Goal: Transaction & Acquisition: Purchase product/service

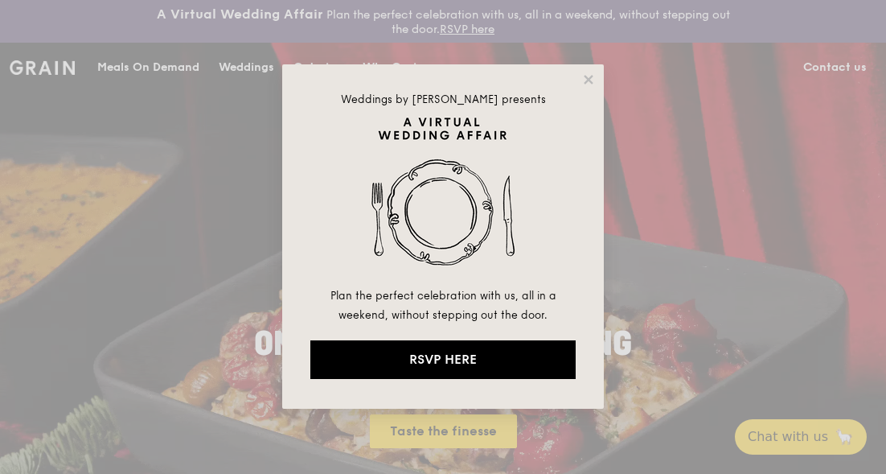
click at [598, 73] on div "Weddings by Grain presents Plan the perfect celebration with us, all in a weeke…" at bounding box center [443, 236] width 322 height 344
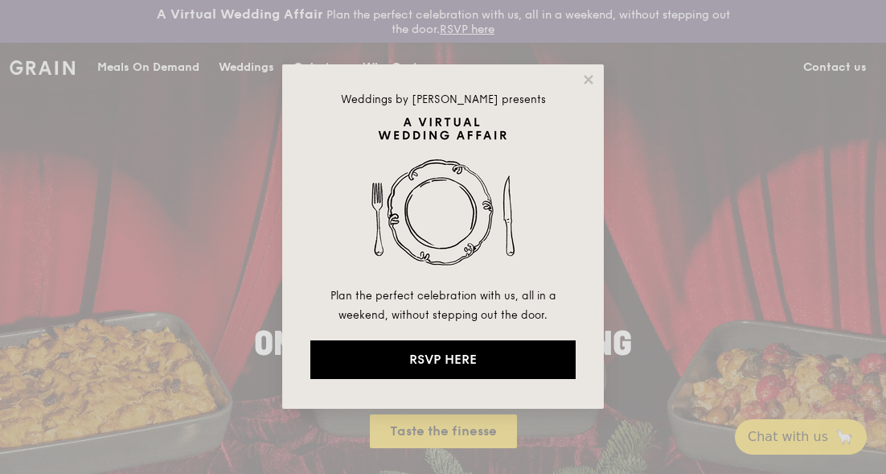
click at [591, 76] on icon at bounding box center [588, 79] width 9 height 9
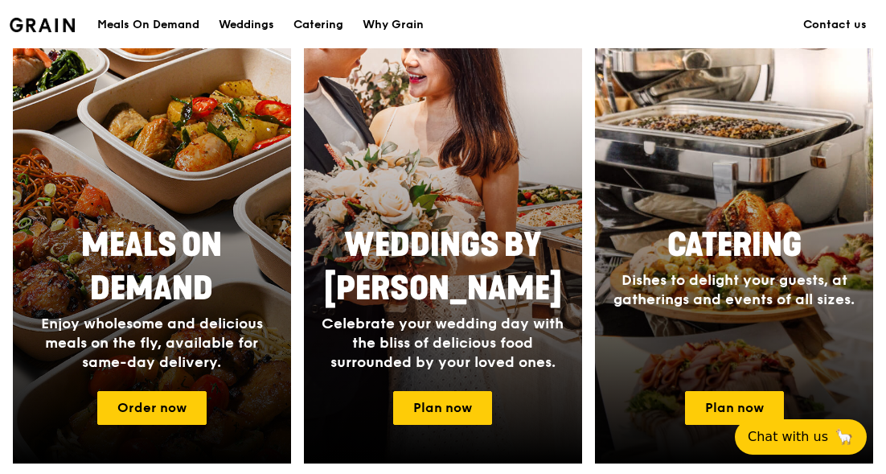
scroll to position [696, 0]
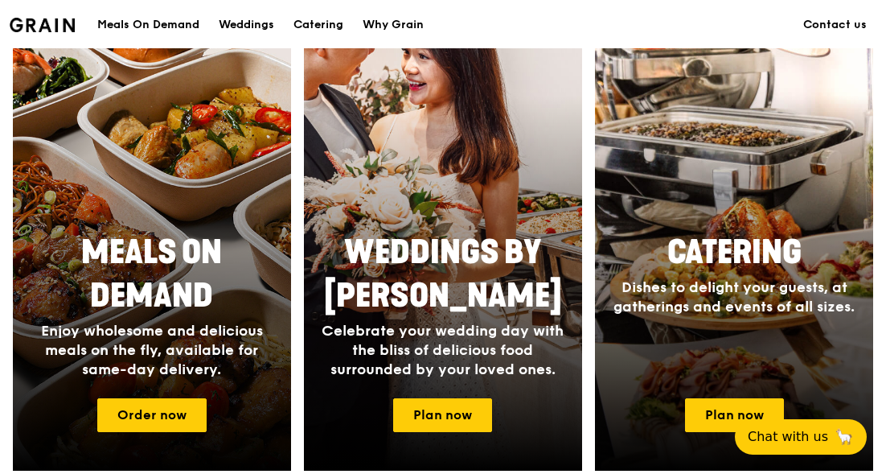
click at [71, 306] on h2 "Meals On Demand" at bounding box center [152, 274] width 259 height 87
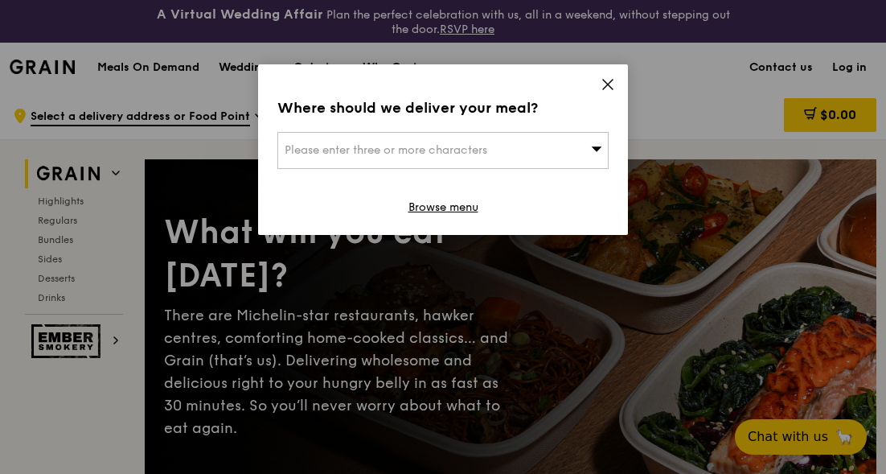
click at [604, 86] on icon at bounding box center [608, 84] width 14 height 14
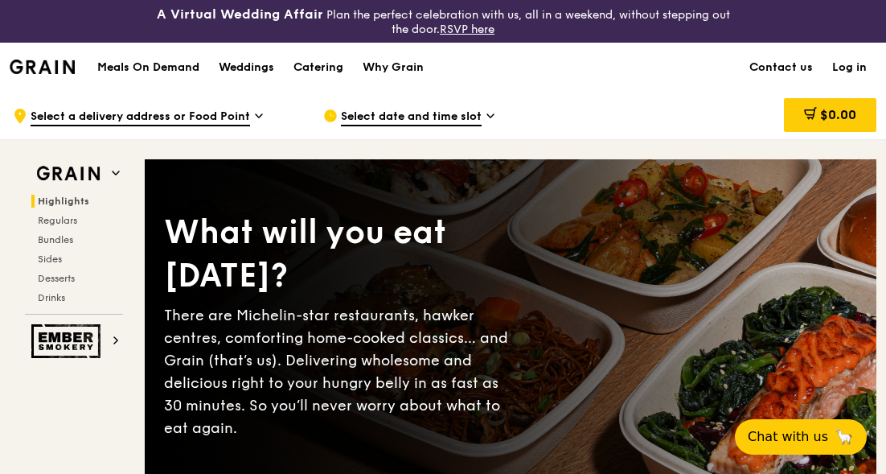
click at [326, 71] on div "Catering" at bounding box center [319, 67] width 50 height 48
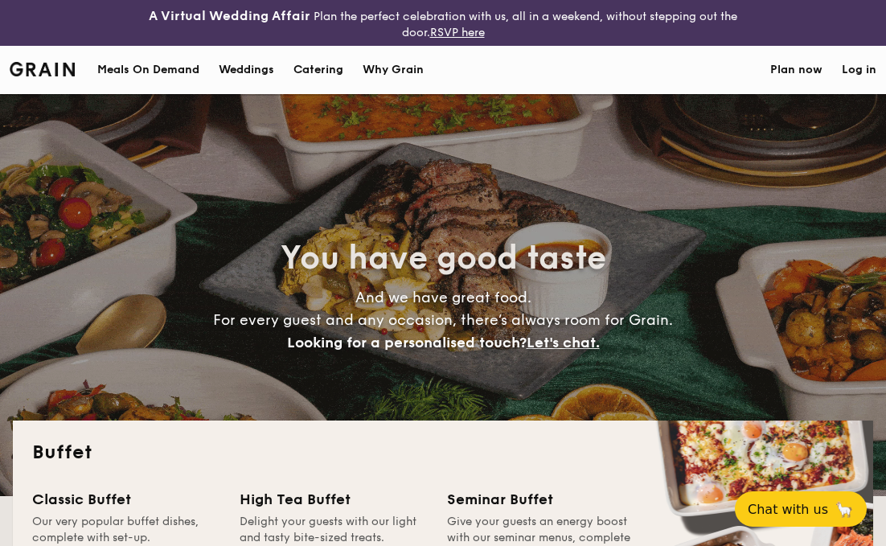
select select
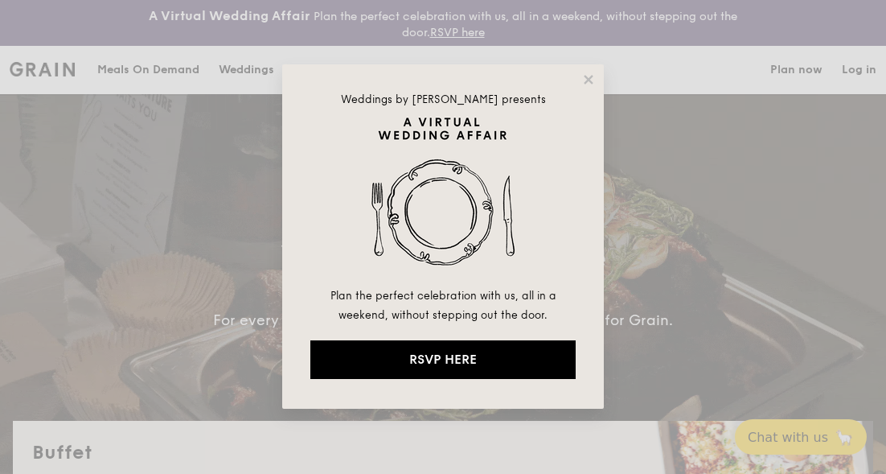
click at [591, 80] on icon at bounding box center [588, 79] width 14 height 14
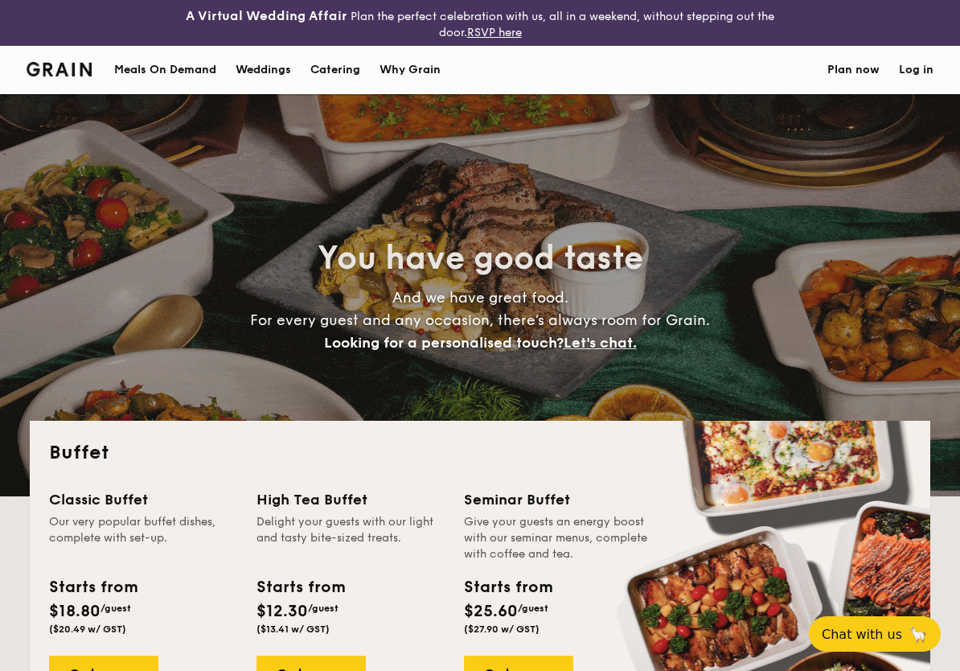
select select
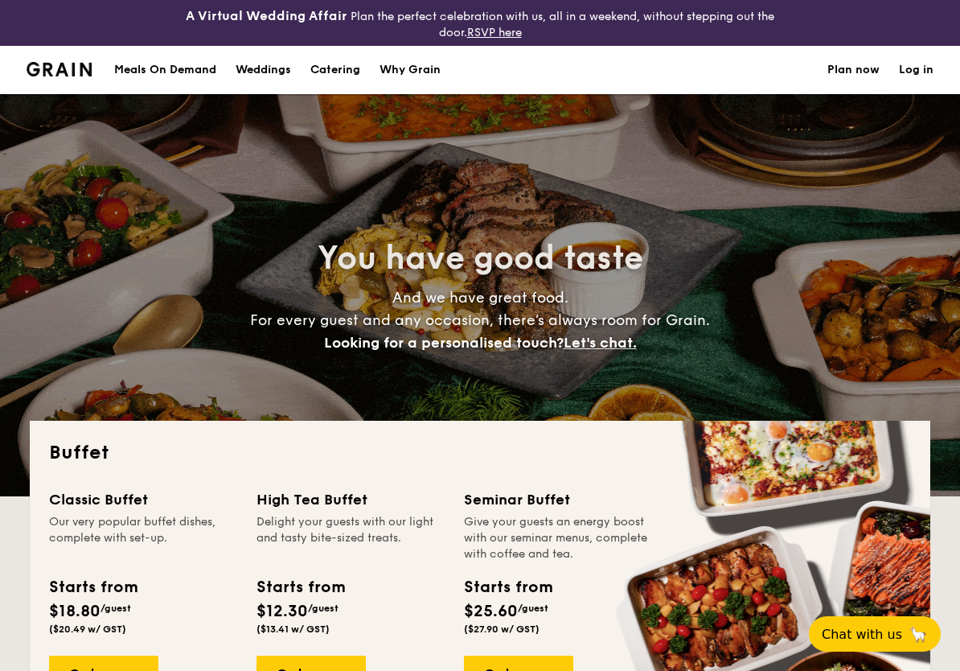
select select
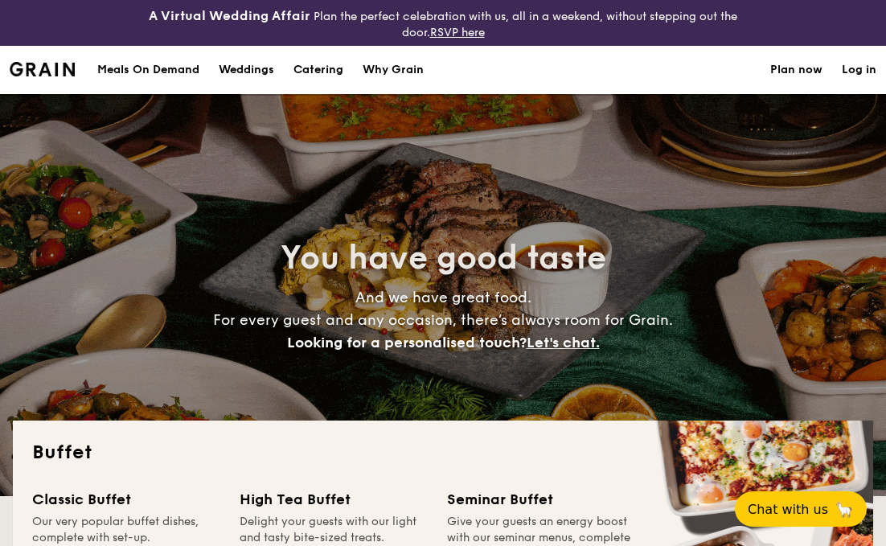
select select
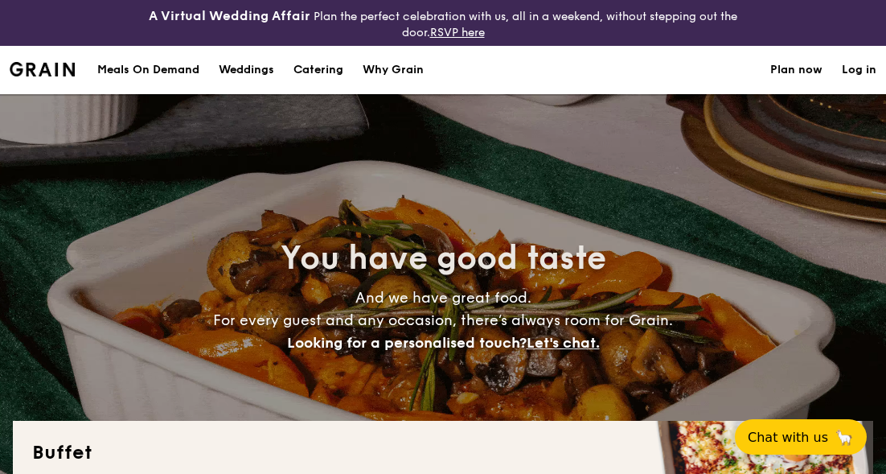
click at [149, 68] on div "Meals On Demand" at bounding box center [148, 70] width 102 height 48
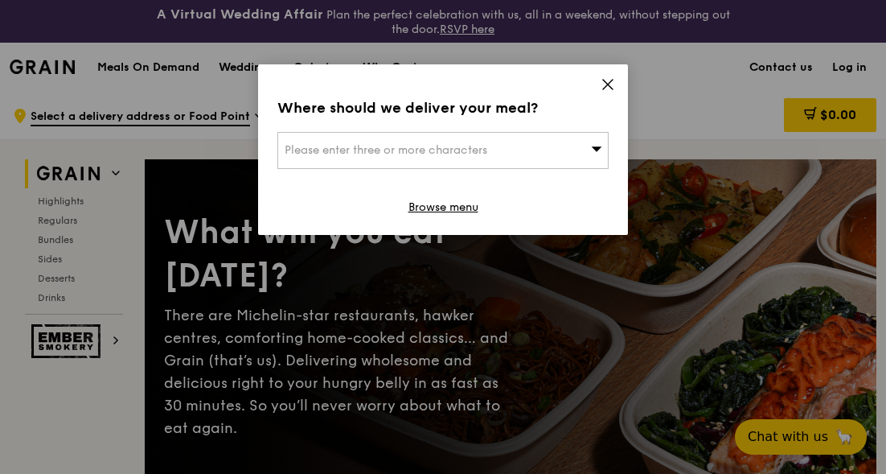
click at [625, 10] on div "A Virtual Wedding Affair Plan the perfect celebration with us, all in a weekend…" at bounding box center [443, 21] width 591 height 30
